Goal: Information Seeking & Learning: Learn about a topic

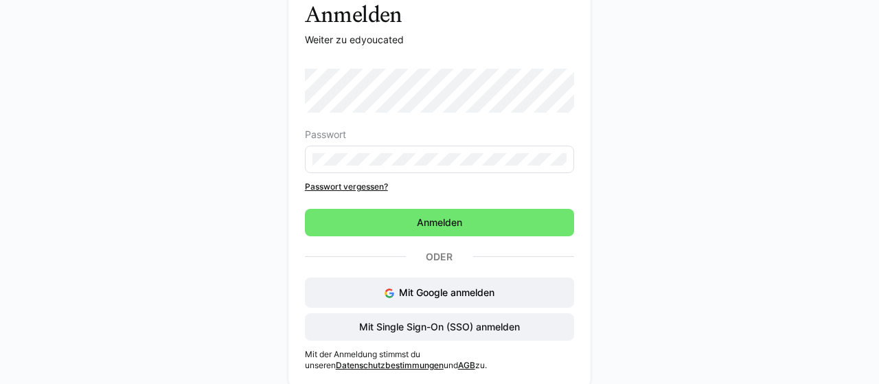
scroll to position [90, 0]
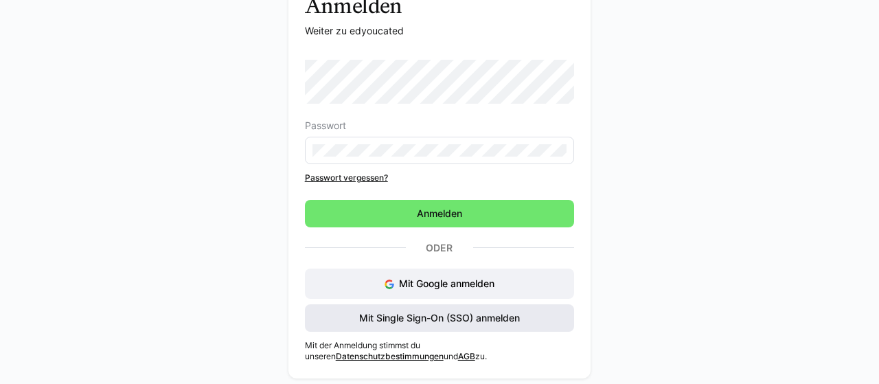
click at [503, 321] on span "Mit Single Sign-On (SSO) anmelden" at bounding box center [439, 318] width 165 height 14
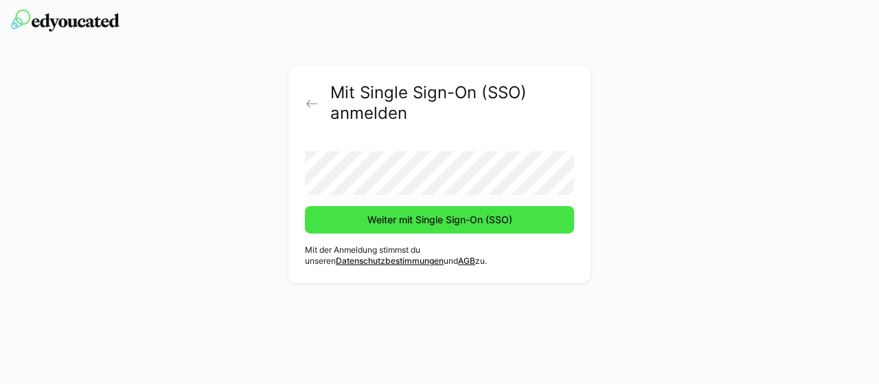
click at [305, 206] on button "Weiter mit Single Sign-On (SSO)" at bounding box center [439, 219] width 269 height 27
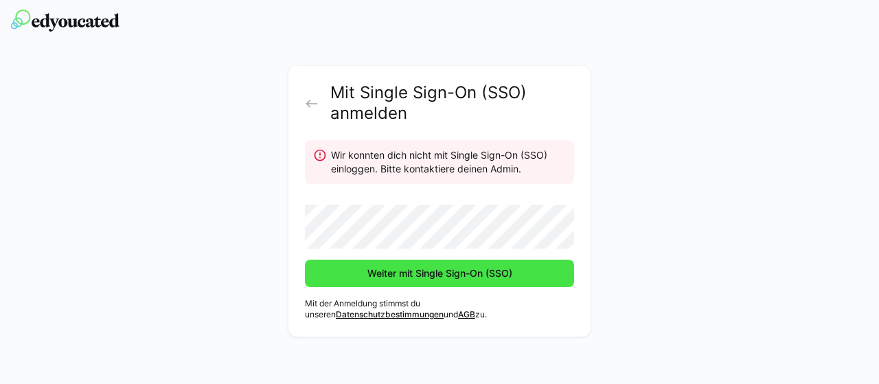
click at [402, 272] on span "Weiter mit Single Sign-On (SSO)" at bounding box center [439, 273] width 149 height 14
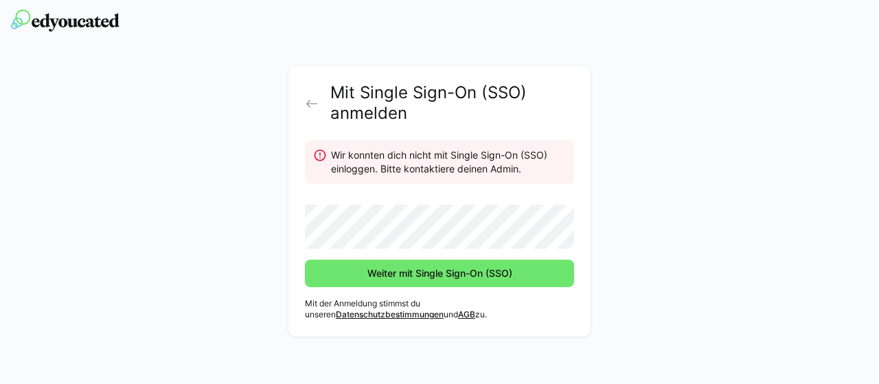
click at [317, 109] on eds-icon at bounding box center [312, 104] width 14 height 14
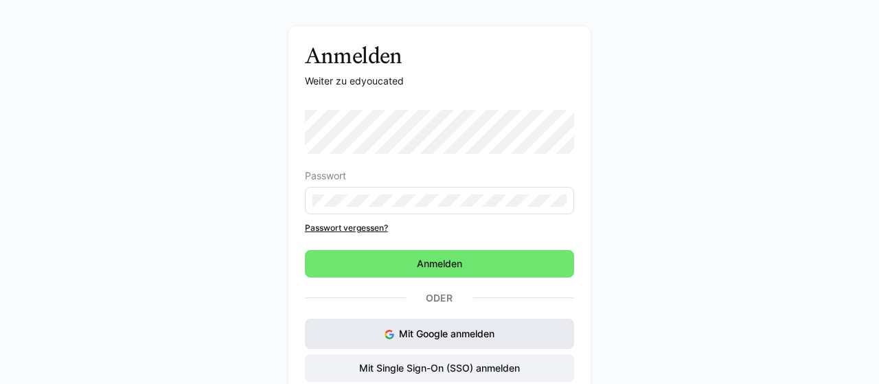
scroll to position [90, 0]
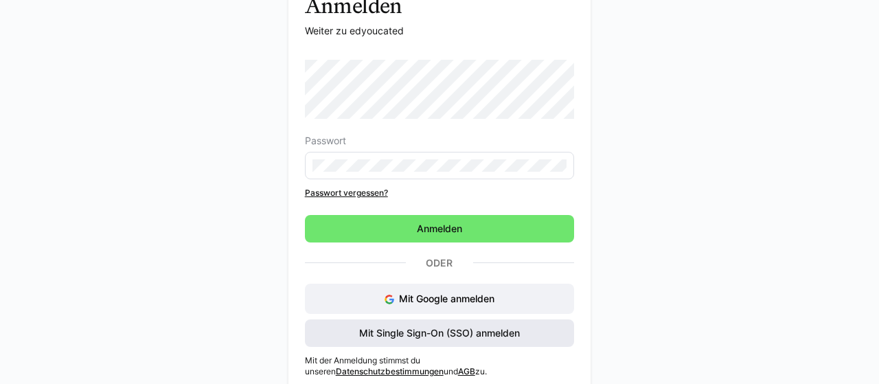
click at [499, 314] on div "Mit Google anmelden Mit Single Sign-On (SSO) anmelden" at bounding box center [440, 315] width 270 height 63
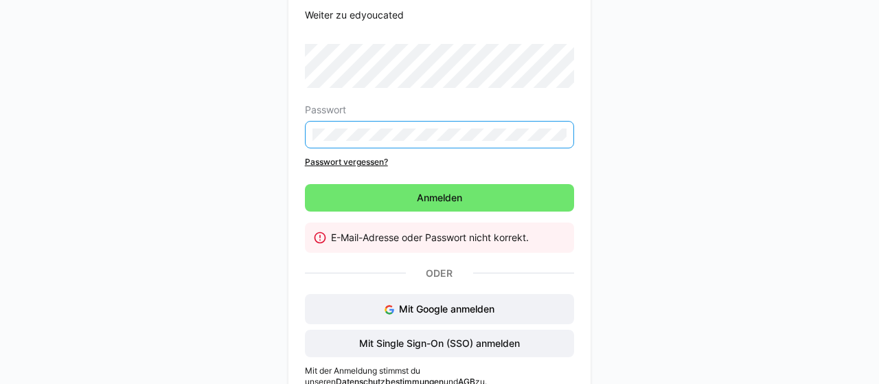
scroll to position [131, 0]
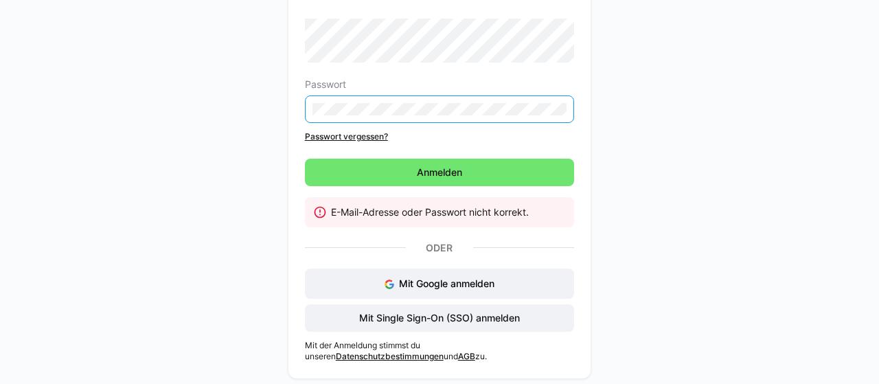
click at [359, 128] on div "Passwort Passwort vergessen?" at bounding box center [440, 81] width 270 height 124
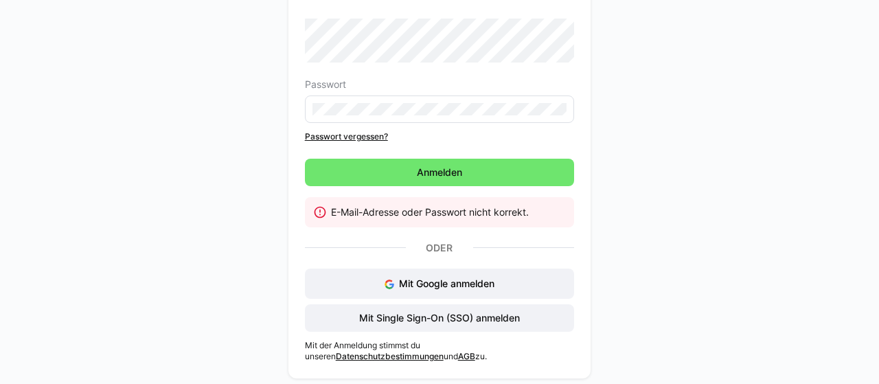
click at [359, 137] on link "Passwort vergessen?" at bounding box center [440, 136] width 270 height 11
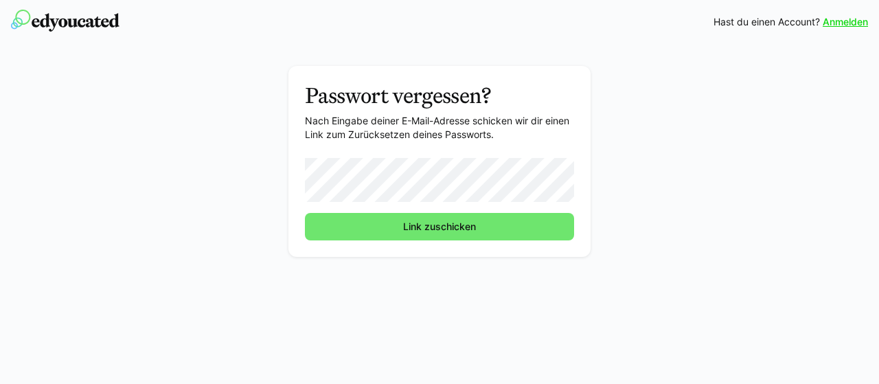
click at [305, 213] on button "Link zuschicken" at bounding box center [439, 226] width 269 height 27
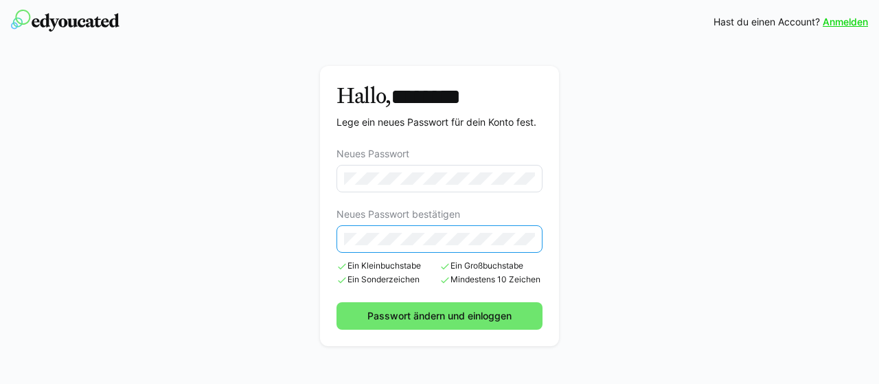
click at [337, 302] on button "Passwort ändern und einloggen" at bounding box center [440, 315] width 207 height 27
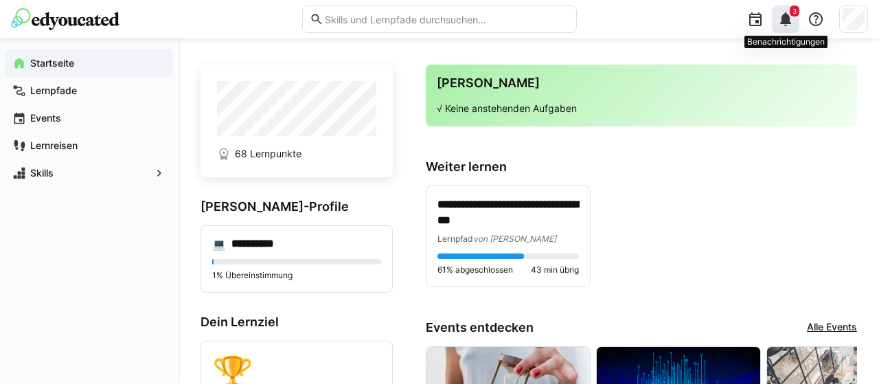
click at [789, 20] on eds-icon at bounding box center [785, 19] width 16 height 16
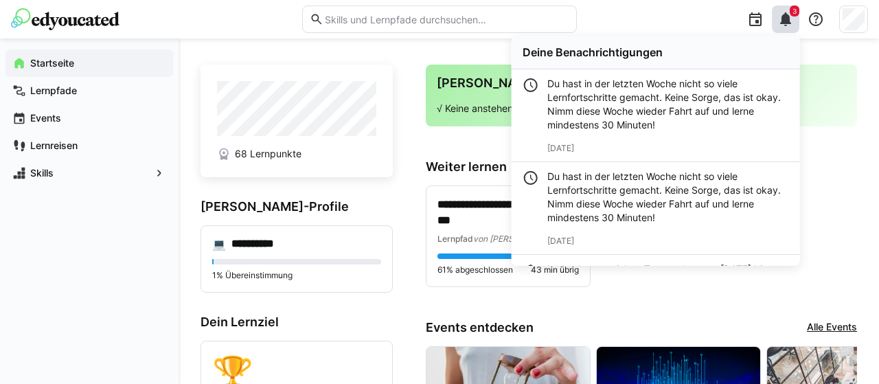
click at [659, 133] on div "Du hast in der letzten Woche nicht so viele Lernfortschritte gemacht. Keine Sor…" at bounding box center [668, 115] width 242 height 77
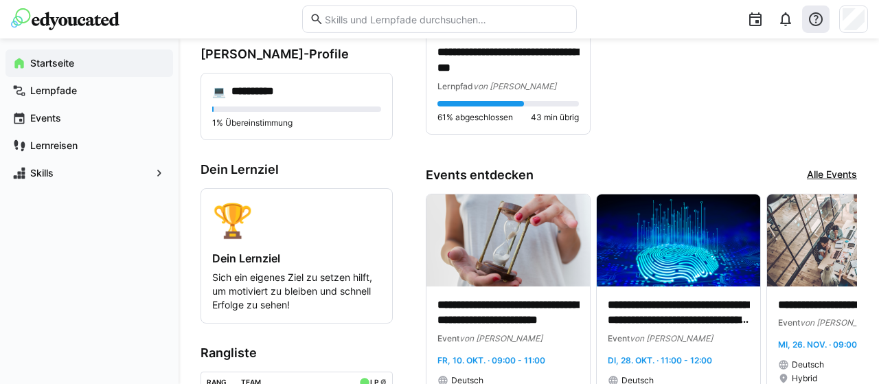
scroll to position [143, 0]
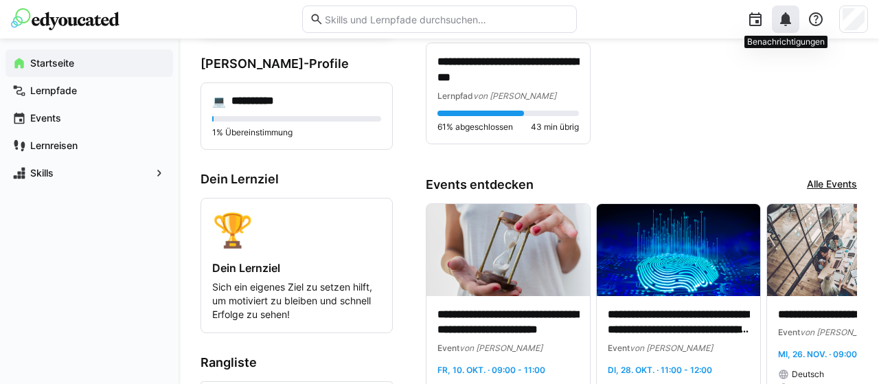
click at [785, 18] on eds-icon at bounding box center [785, 19] width 16 height 16
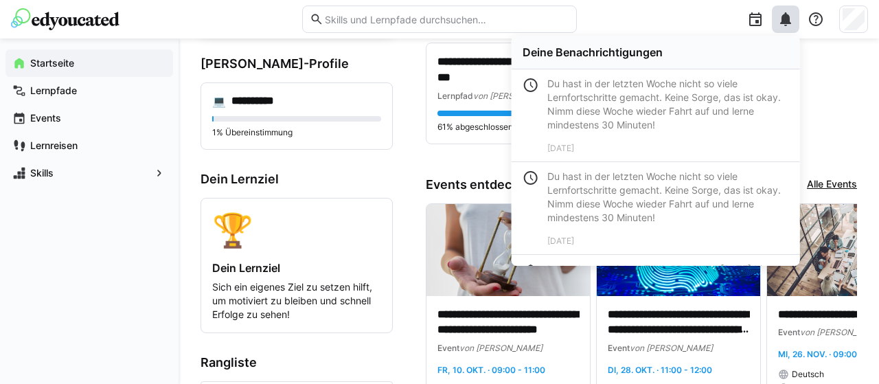
click at [834, 119] on div "**********" at bounding box center [641, 94] width 431 height 102
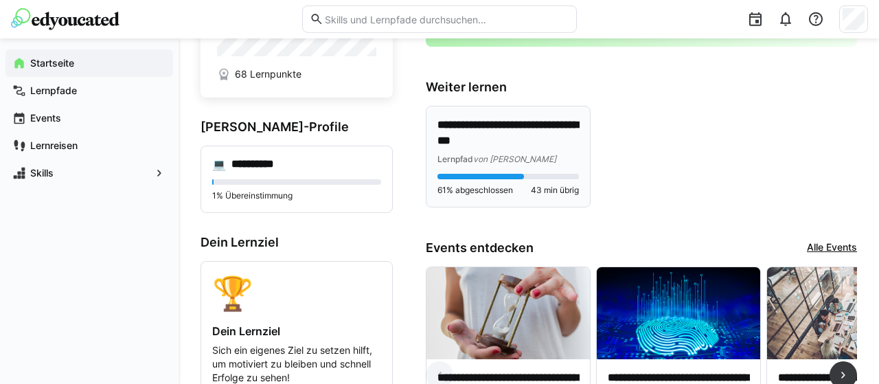
scroll to position [71, 0]
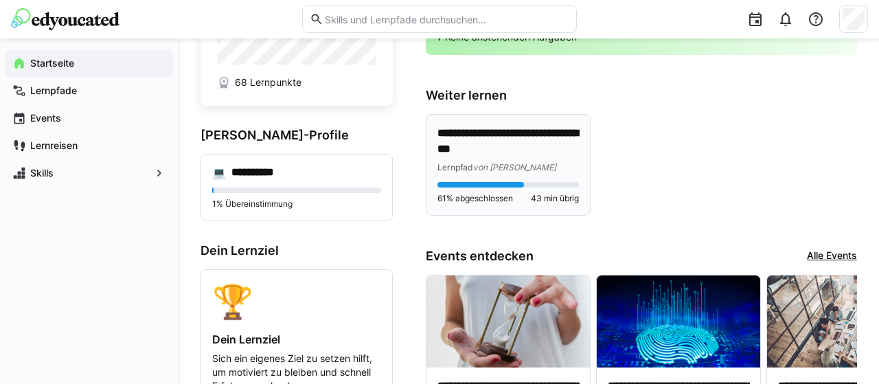
click at [556, 152] on p "**********" at bounding box center [508, 142] width 142 height 32
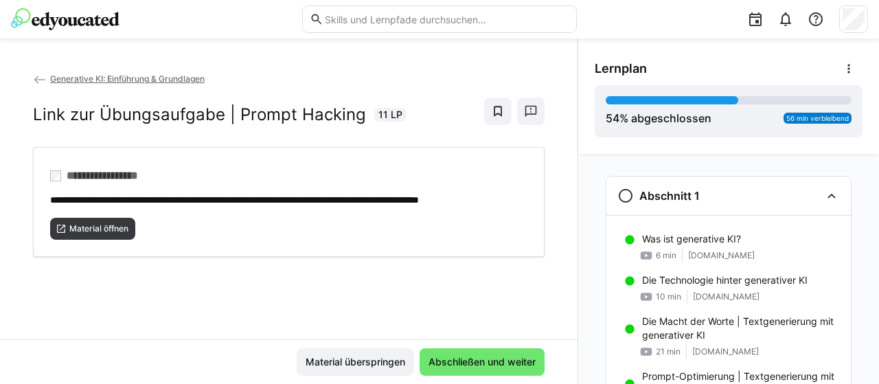
click at [377, 14] on input "text" at bounding box center [446, 19] width 246 height 12
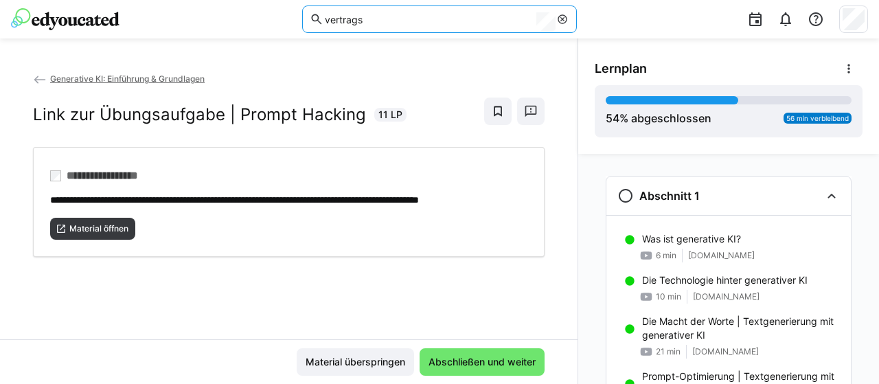
type input "vertrags"
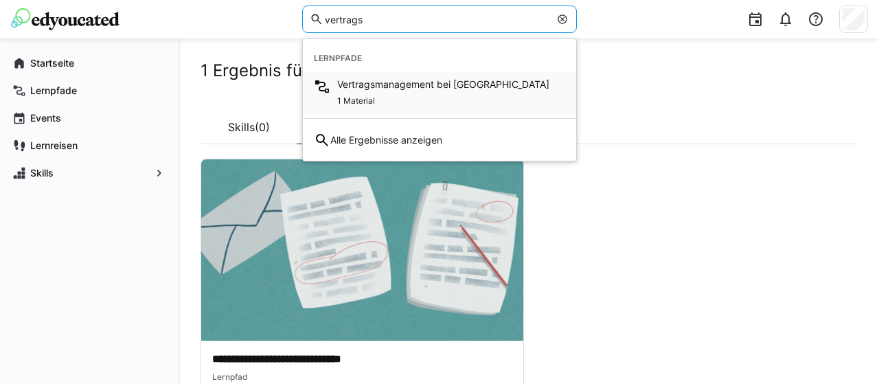
click at [399, 86] on span "Vertragsmanagement bei Laverana" at bounding box center [443, 85] width 212 height 14
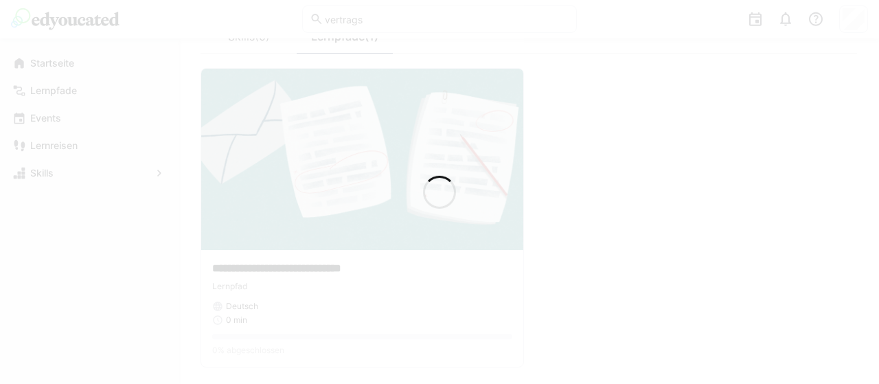
scroll to position [128, 0]
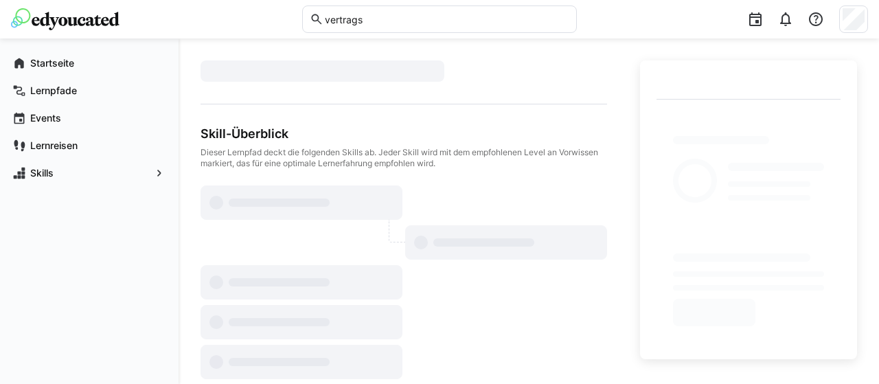
click at [400, 189] on div at bounding box center [301, 202] width 201 height 33
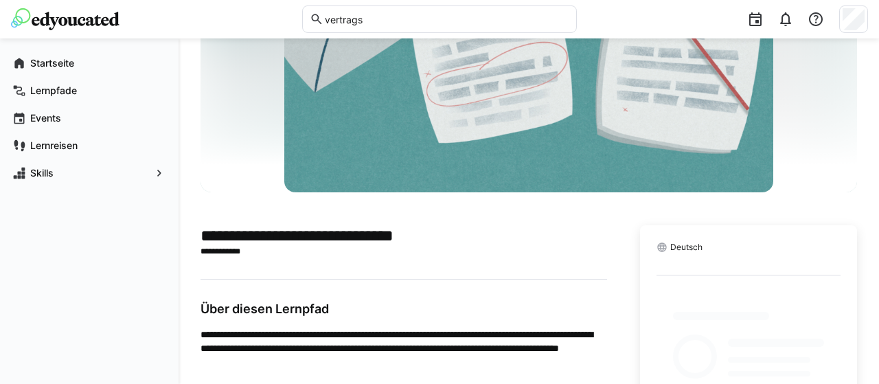
scroll to position [187, 0]
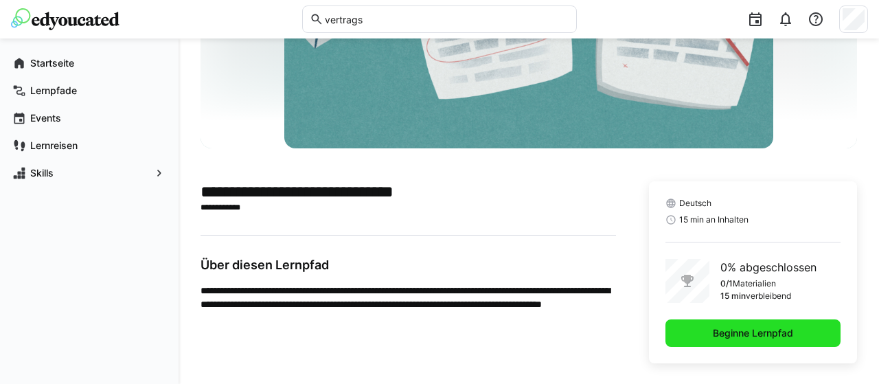
click at [714, 339] on span "Beginne Lernpfad" at bounding box center [753, 333] width 84 height 14
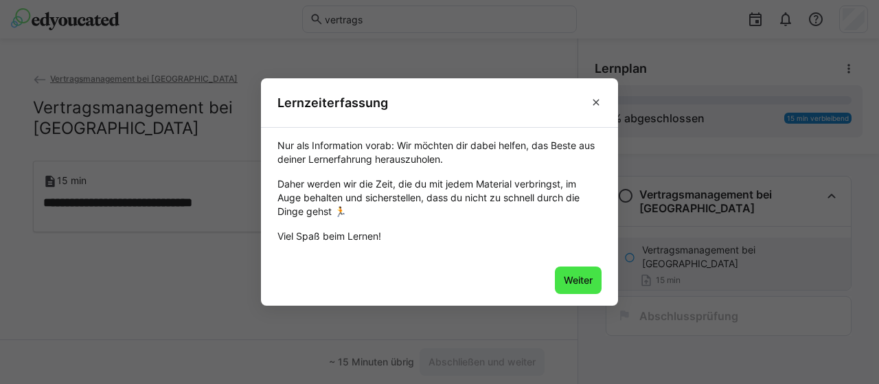
click at [580, 284] on span "Weiter" at bounding box center [578, 280] width 33 height 14
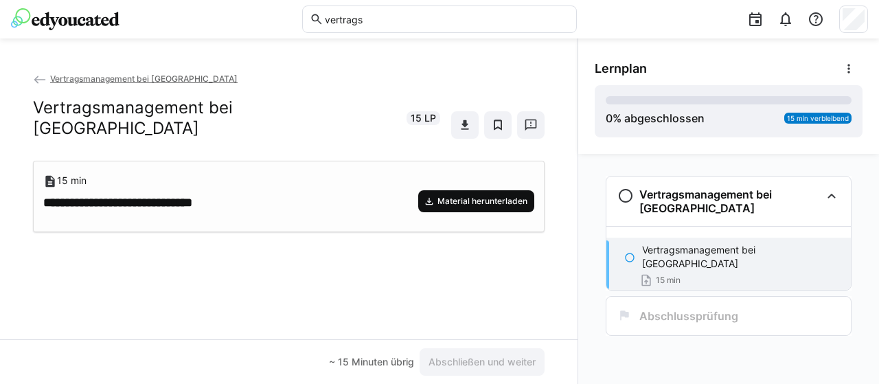
click at [481, 196] on span "Material herunterladen" at bounding box center [482, 201] width 93 height 11
